Goal: Navigation & Orientation: Go to known website

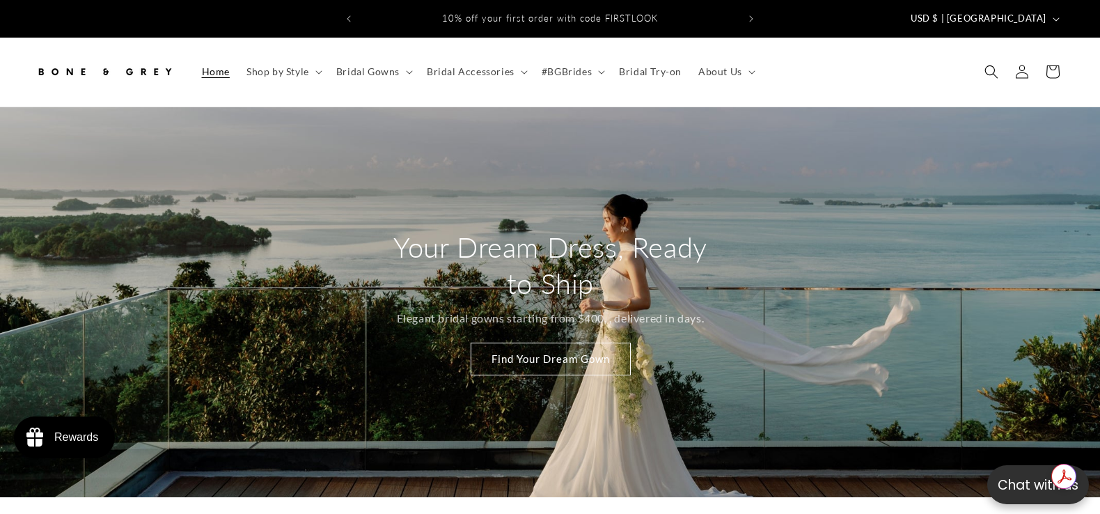
click at [99, 56] on img at bounding box center [104, 71] width 139 height 31
